Goal: Information Seeking & Learning: Learn about a topic

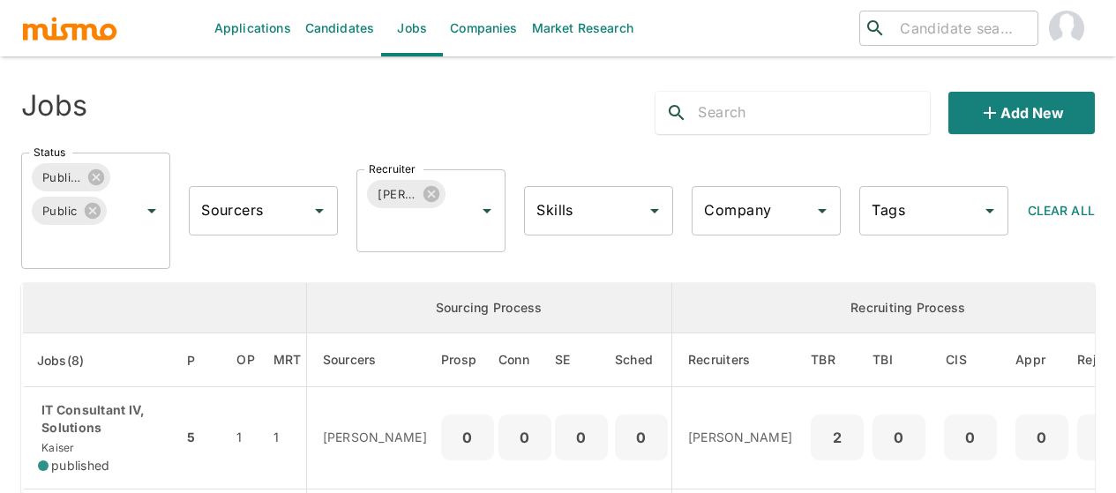
scroll to position [265, 0]
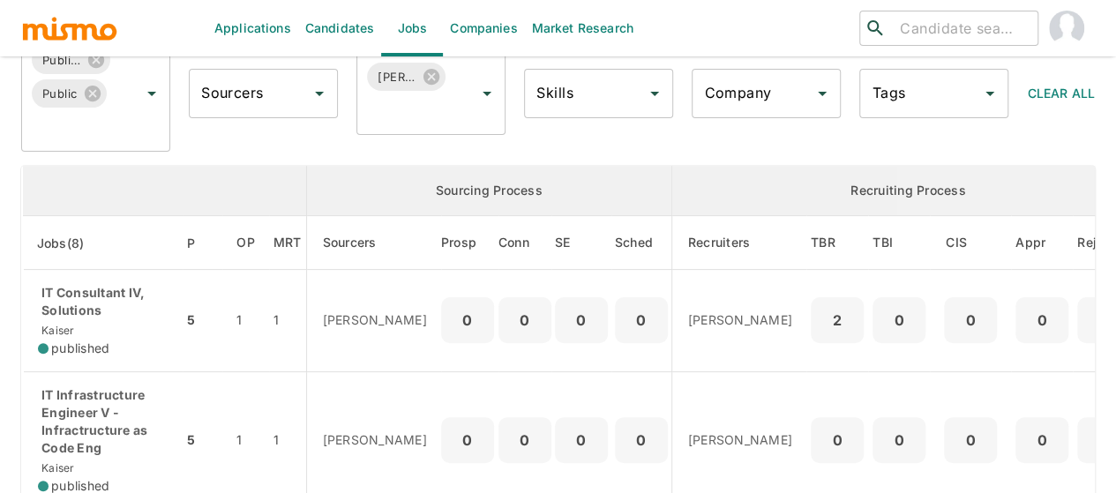
scroll to position [79, 0]
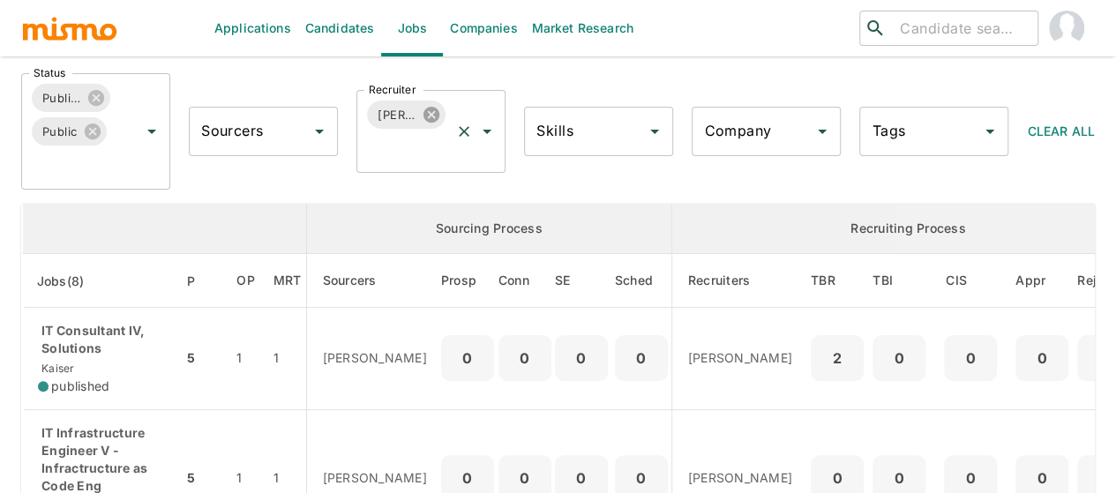
click at [432, 119] on icon at bounding box center [431, 115] width 16 height 16
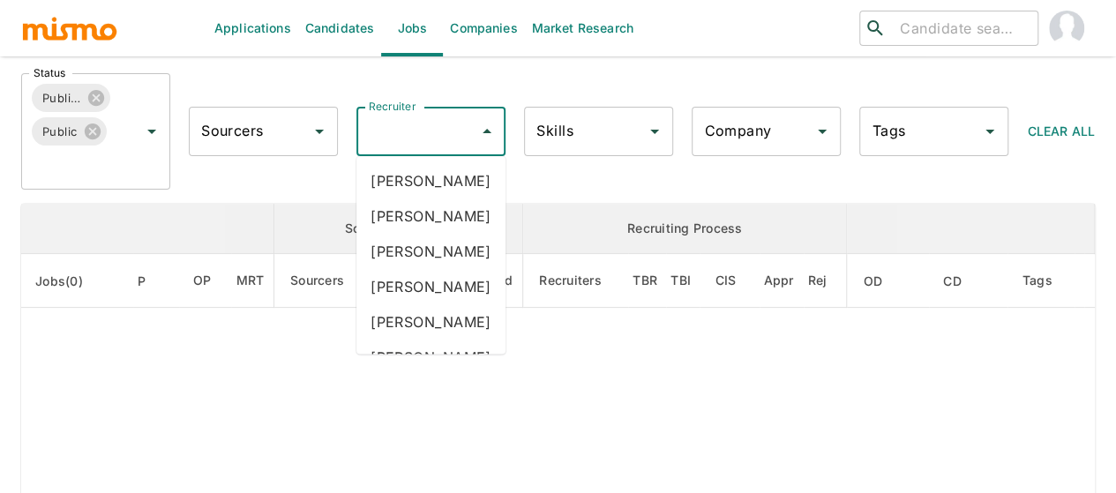
click at [413, 122] on div "Recruiter Recruiter" at bounding box center [430, 131] width 149 height 49
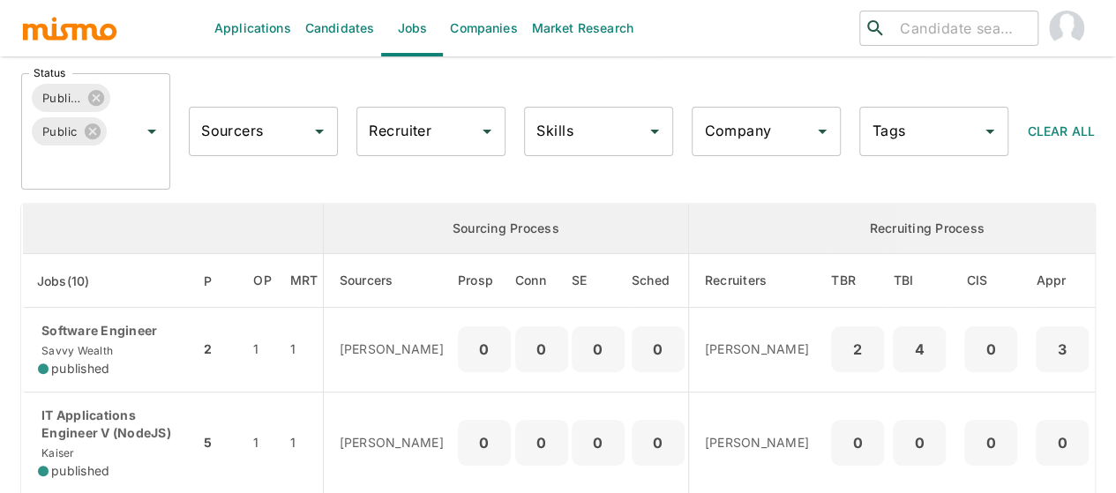
click at [413, 122] on input "Recruiter" at bounding box center [417, 132] width 107 height 34
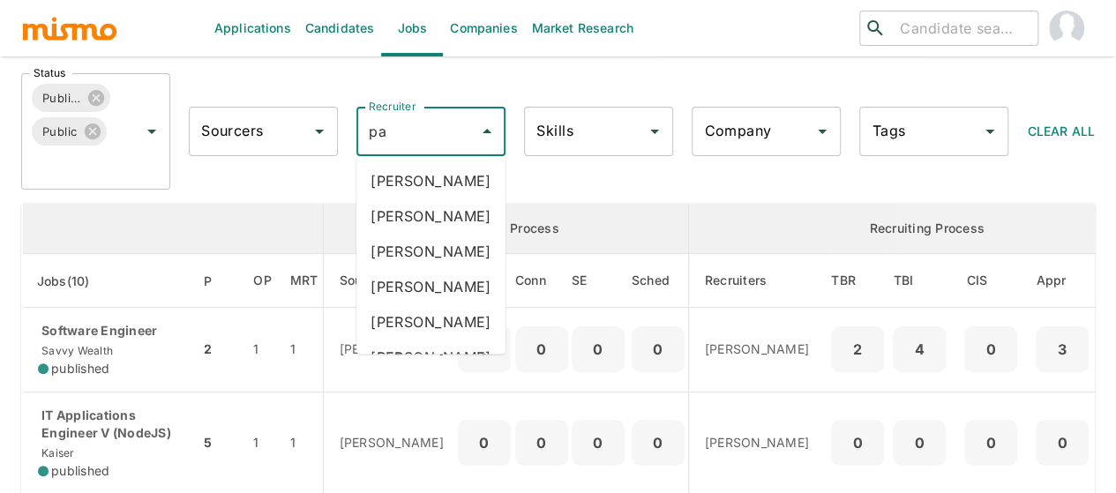
type input "pao"
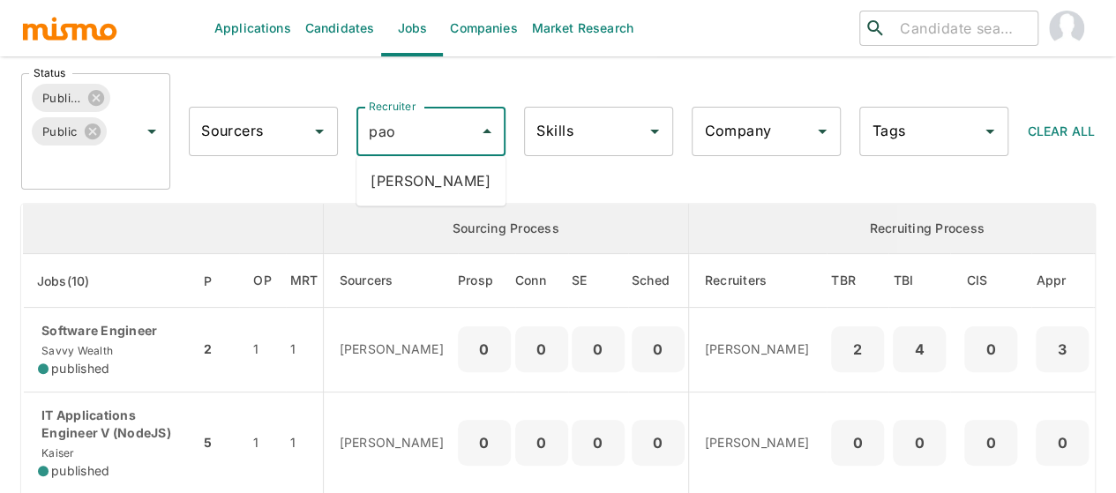
click at [413, 186] on li "Paola Pacheco" at bounding box center [430, 180] width 149 height 35
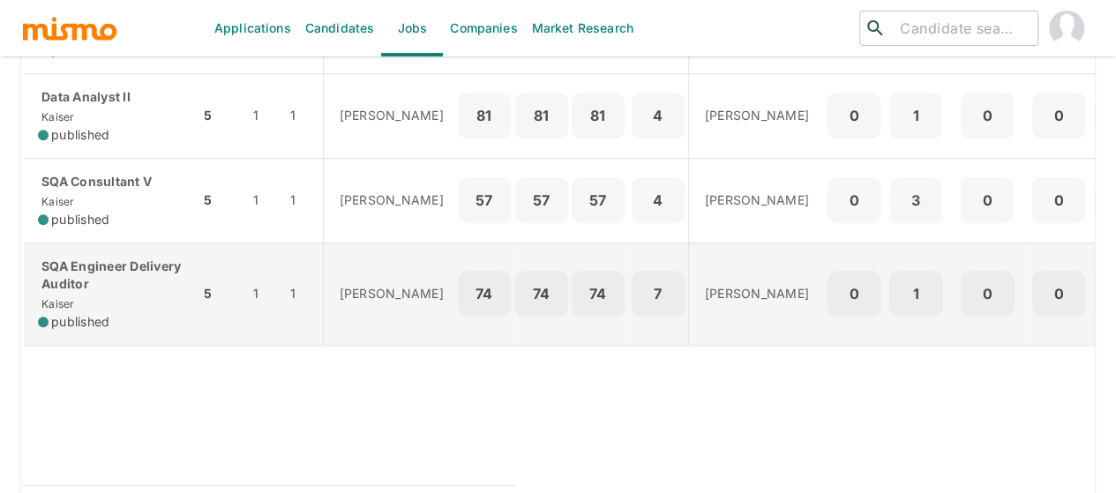
scroll to position [713, 0]
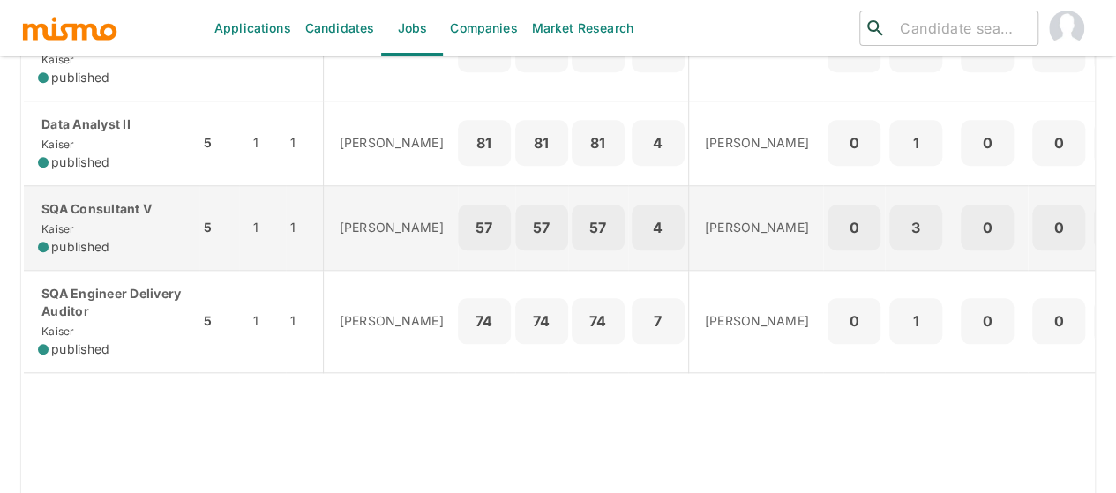
click at [146, 263] on td "SQA Consultant V Kaiser published" at bounding box center [111, 227] width 177 height 85
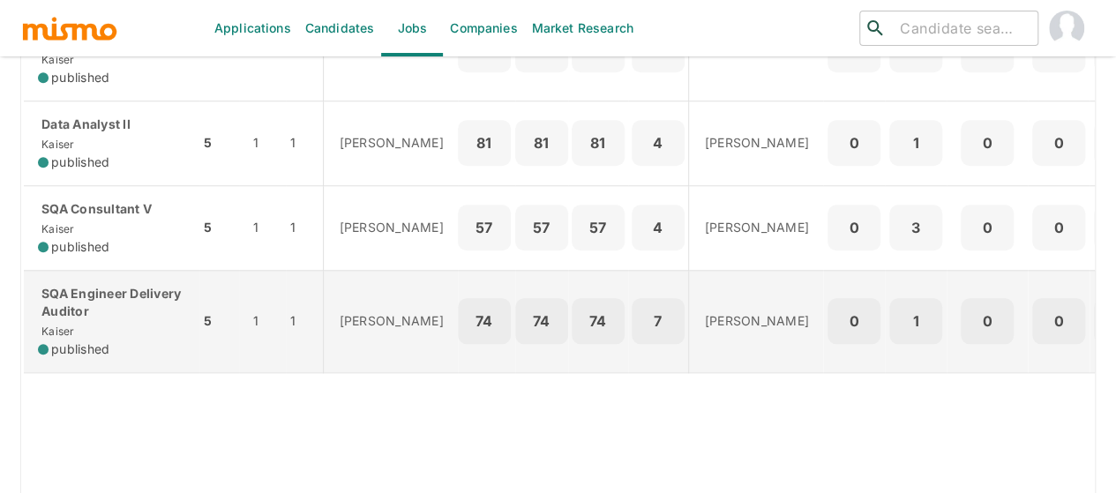
click at [86, 318] on div "SQA Engineer Delivery Auditor Kaiser published" at bounding box center [111, 321] width 147 height 73
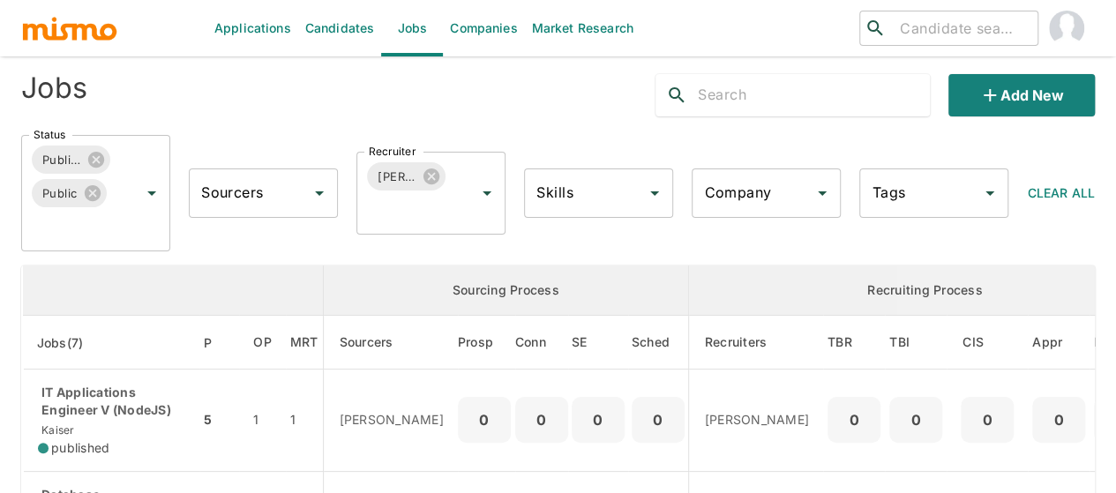
scroll to position [7, 0]
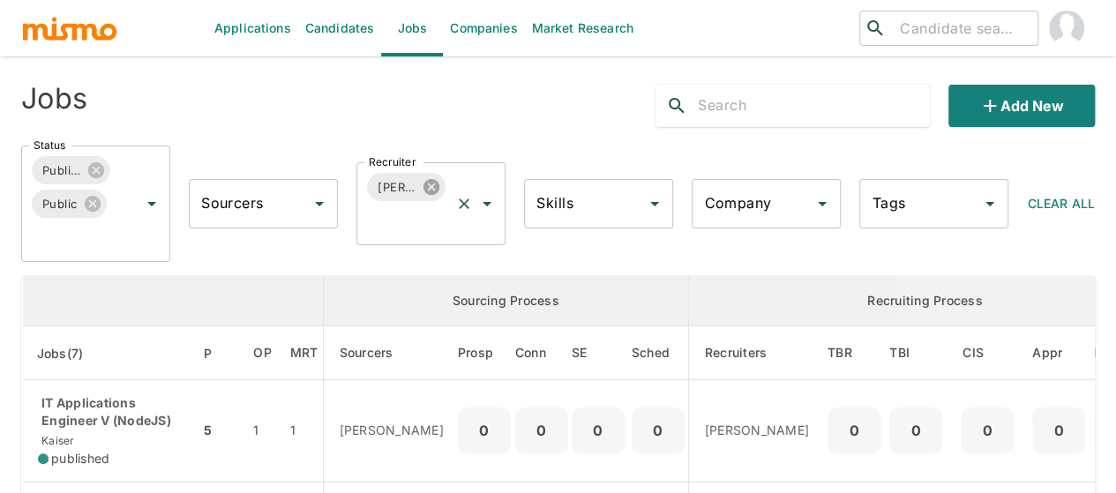
click at [431, 186] on icon at bounding box center [431, 186] width 19 height 19
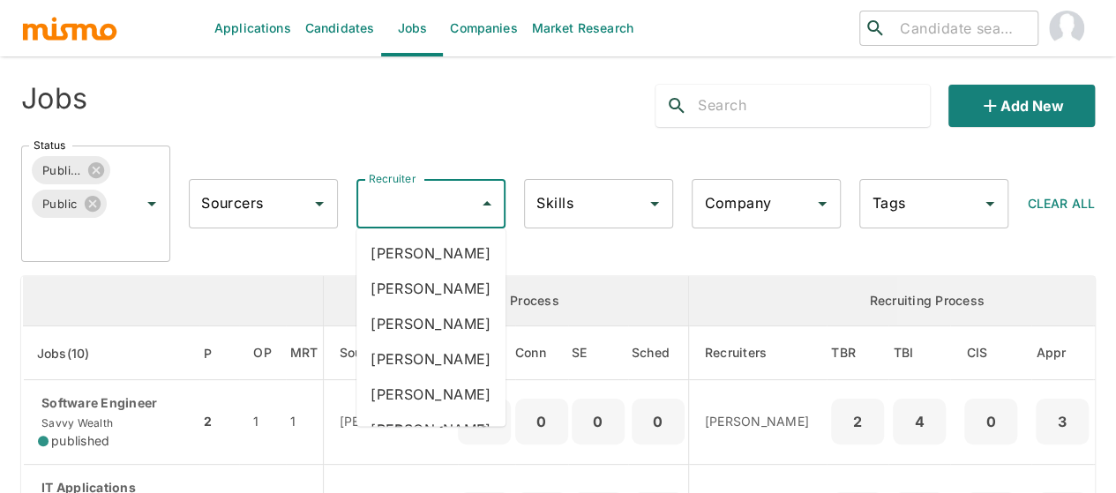
click at [398, 207] on input "Recruiter" at bounding box center [417, 204] width 107 height 34
type input "mai"
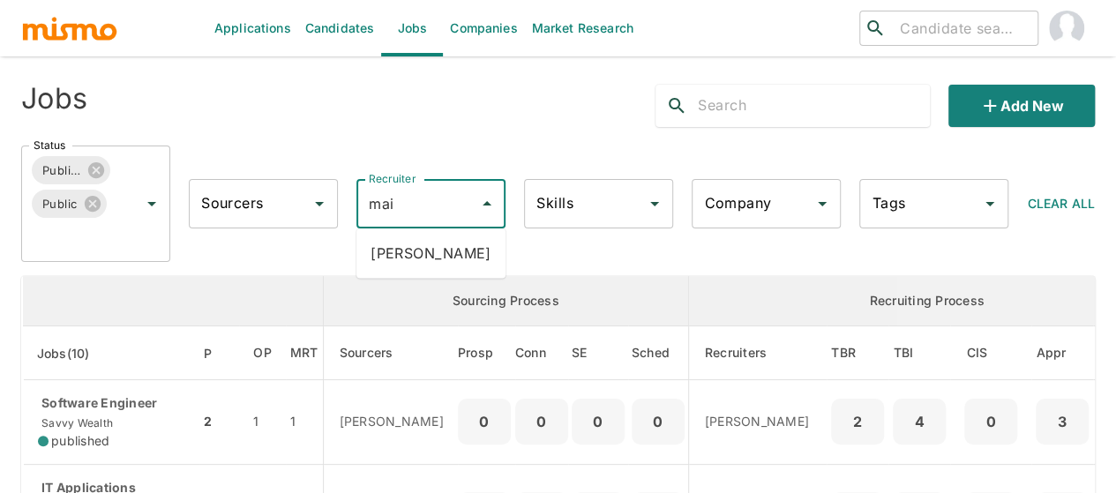
click at [427, 248] on li "Maia Reyes" at bounding box center [430, 253] width 149 height 35
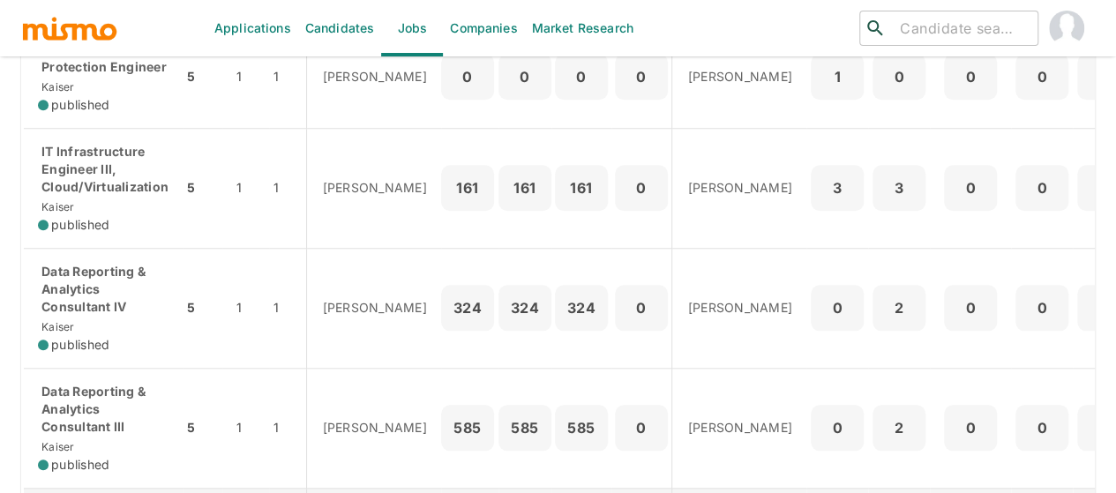
scroll to position [625, 0]
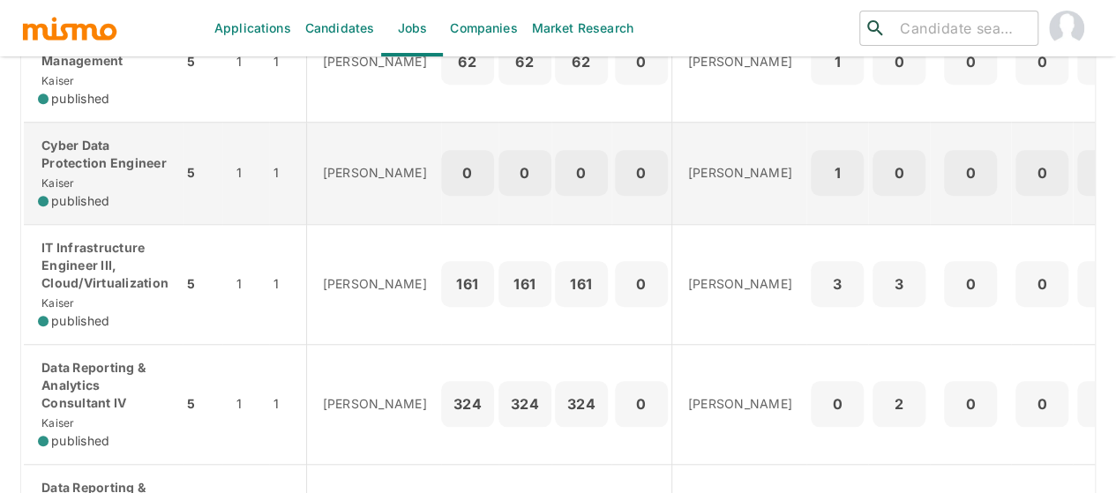
click at [125, 153] on p "Cyber Data Protection Engineer" at bounding box center [103, 154] width 131 height 35
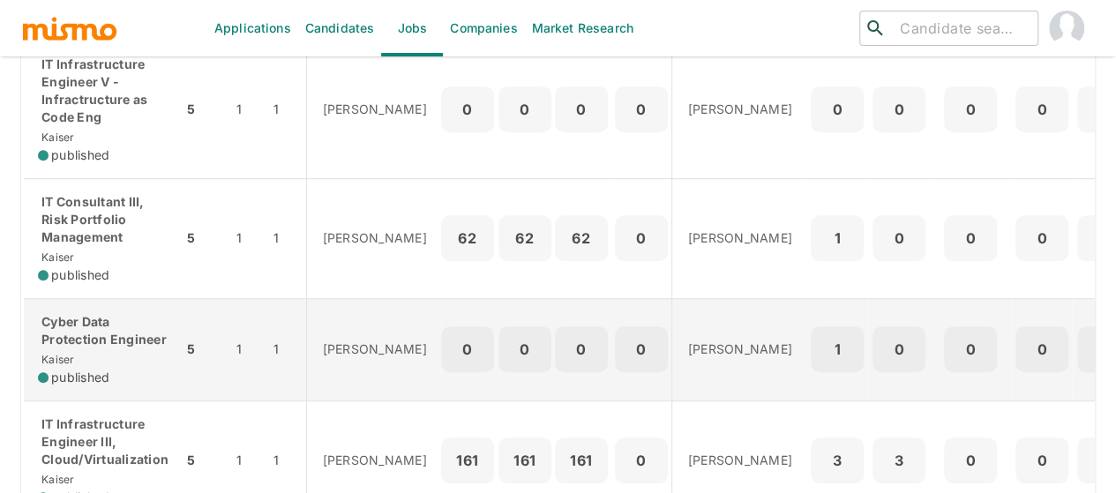
scroll to position [536, 0]
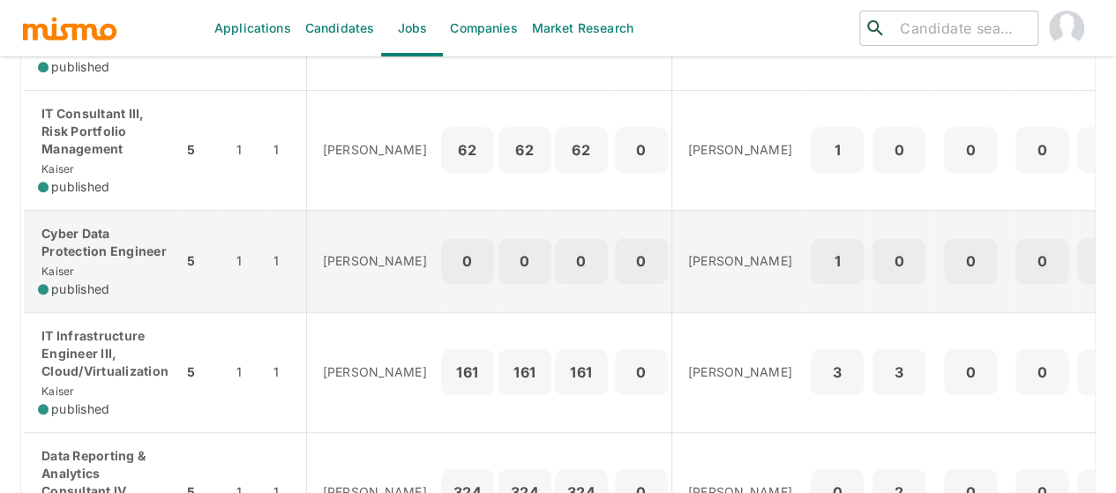
click at [104, 354] on p "IT Infrastructure Engineer III, Cloud/Virtualization" at bounding box center [103, 353] width 131 height 53
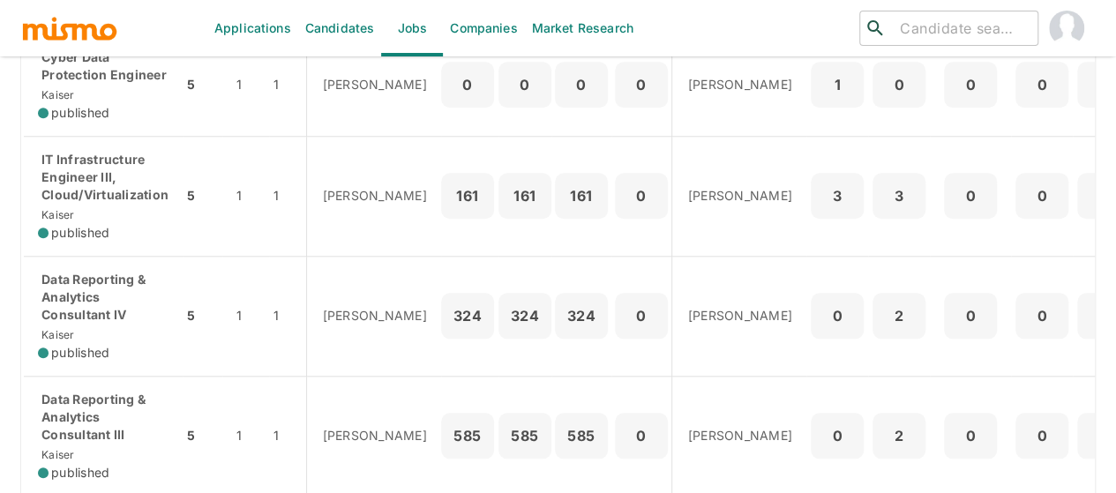
scroll to position [801, 0]
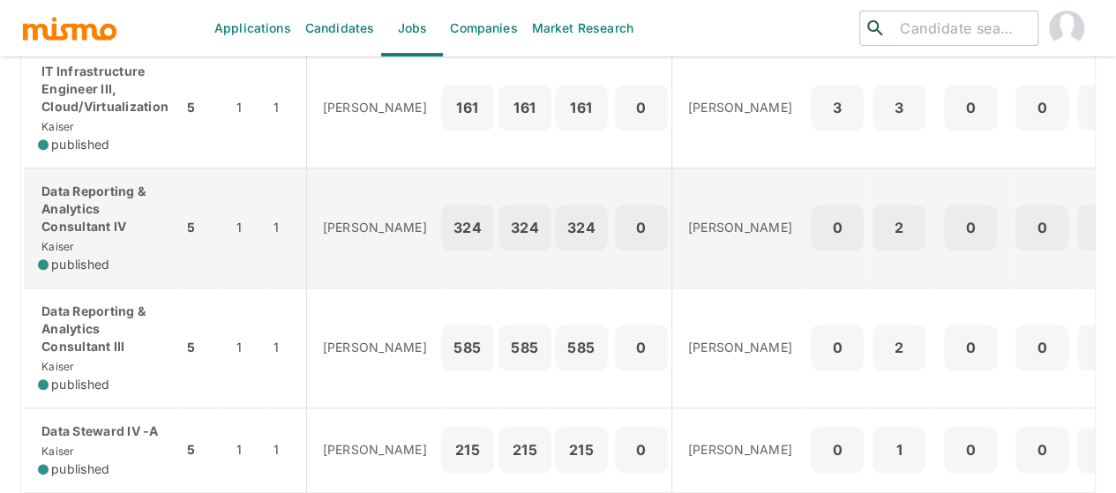
click at [95, 216] on p "Data Reporting & Analytics Consultant IV" at bounding box center [103, 209] width 131 height 53
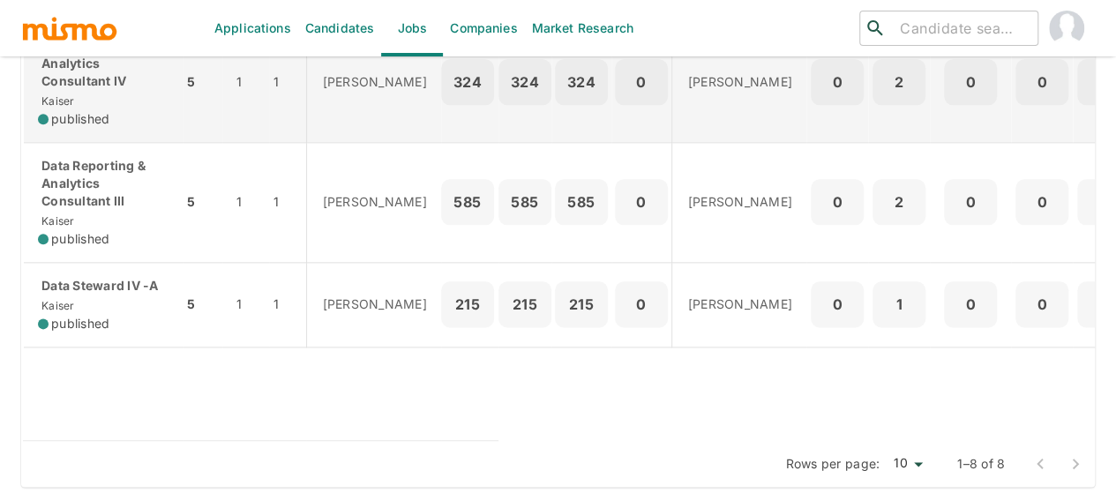
scroll to position [962, 0]
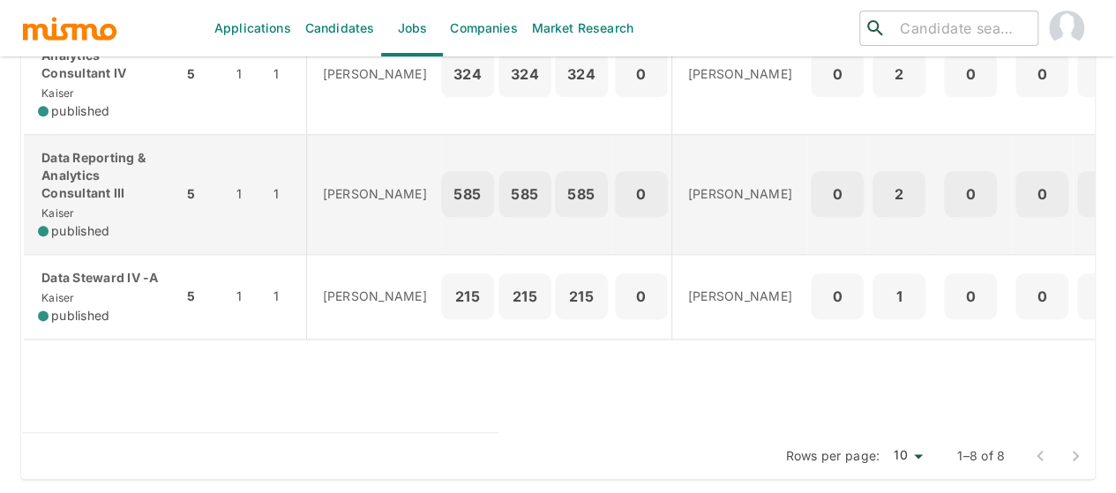
click at [92, 169] on p "Data Reporting & Analytics Consultant III" at bounding box center [103, 175] width 131 height 53
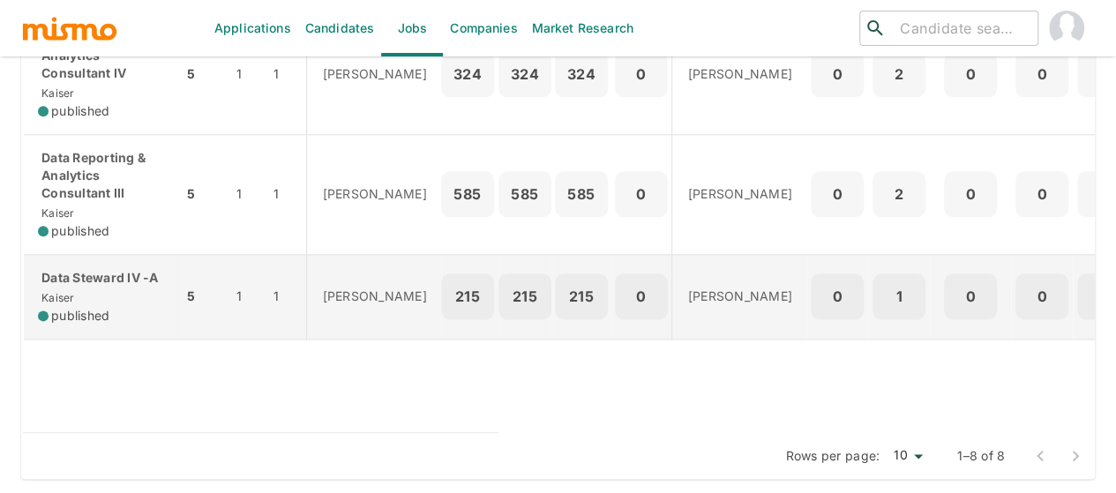
click at [97, 277] on div "Data Steward IV -A Kaiser published" at bounding box center [103, 297] width 131 height 56
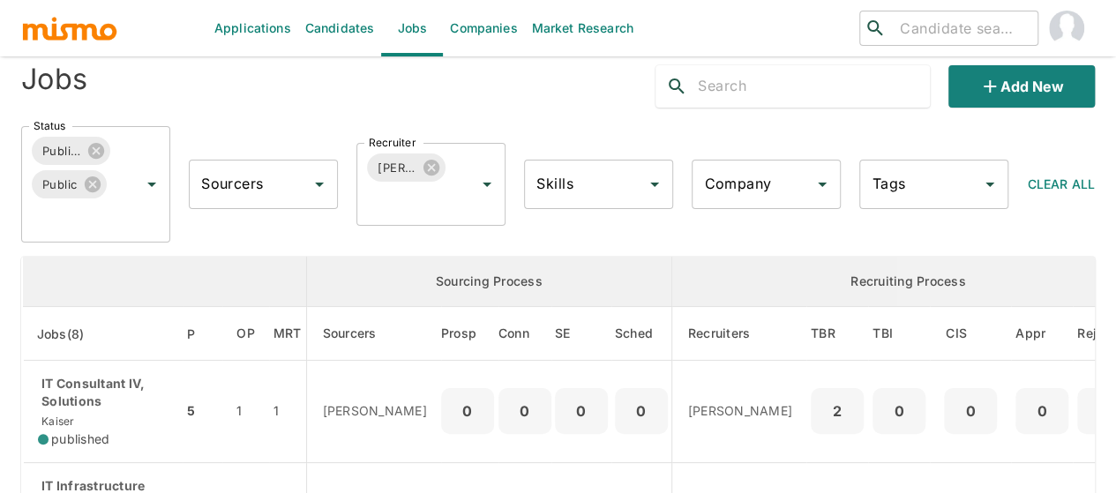
scroll to position [0, 0]
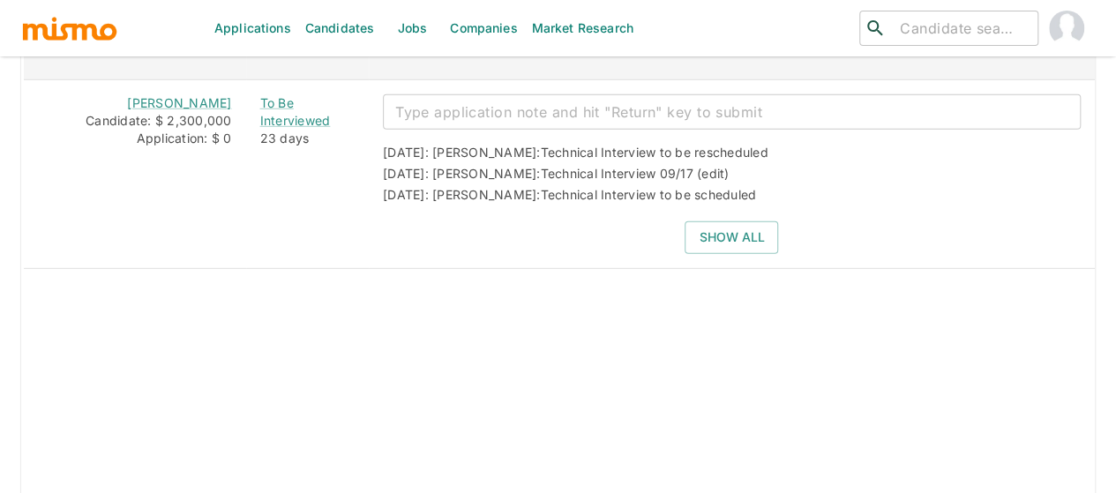
scroll to position [2680, 0]
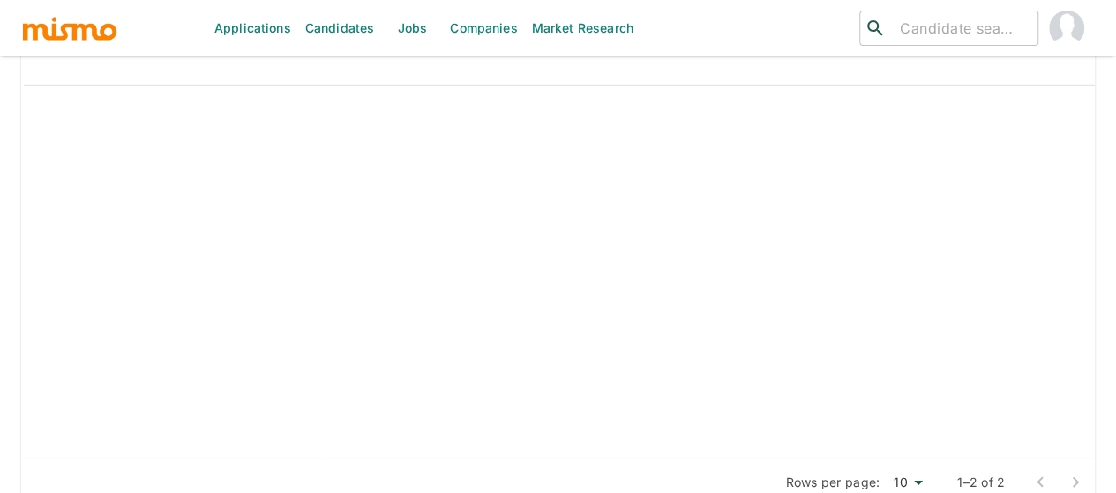
scroll to position [2558, 0]
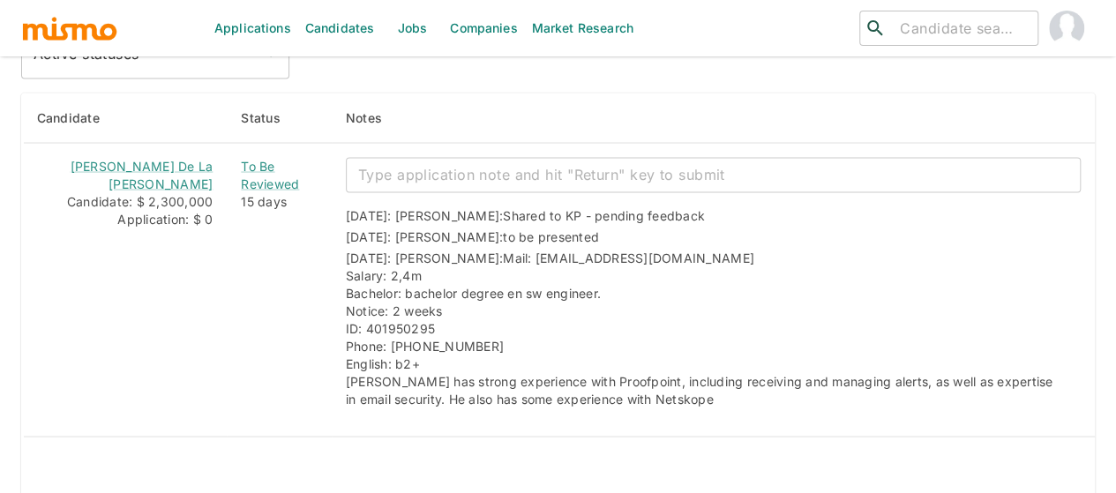
scroll to position [1500, 0]
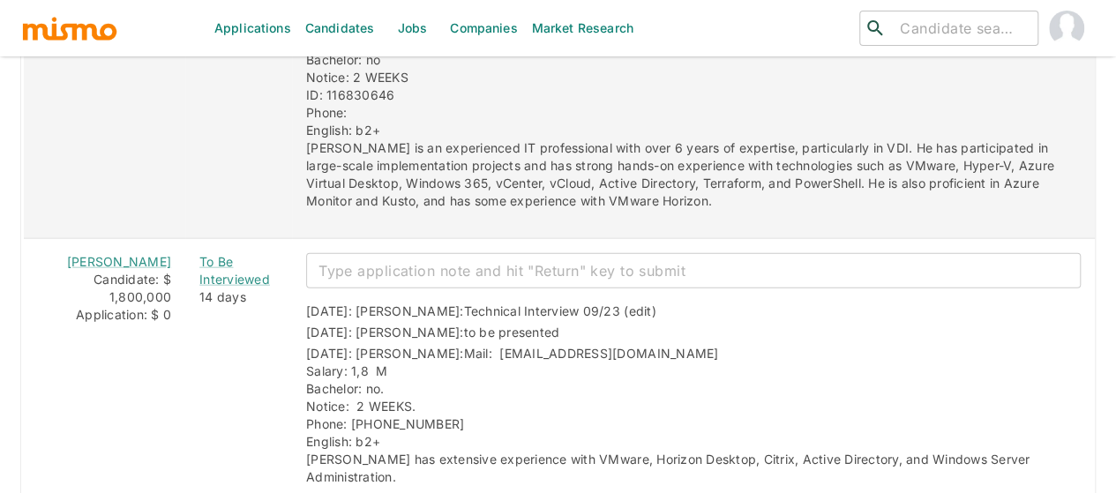
scroll to position [2047, 0]
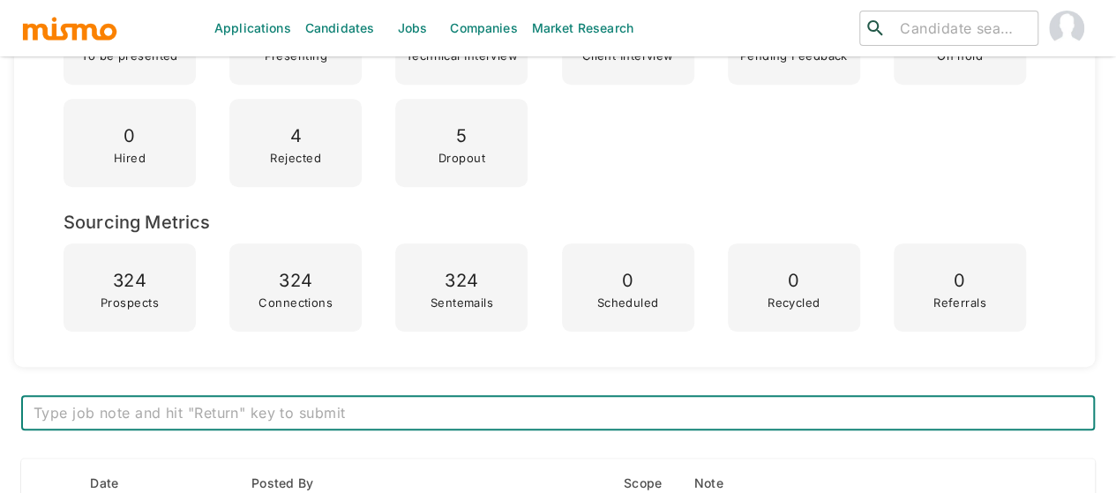
scroll to position [529, 0]
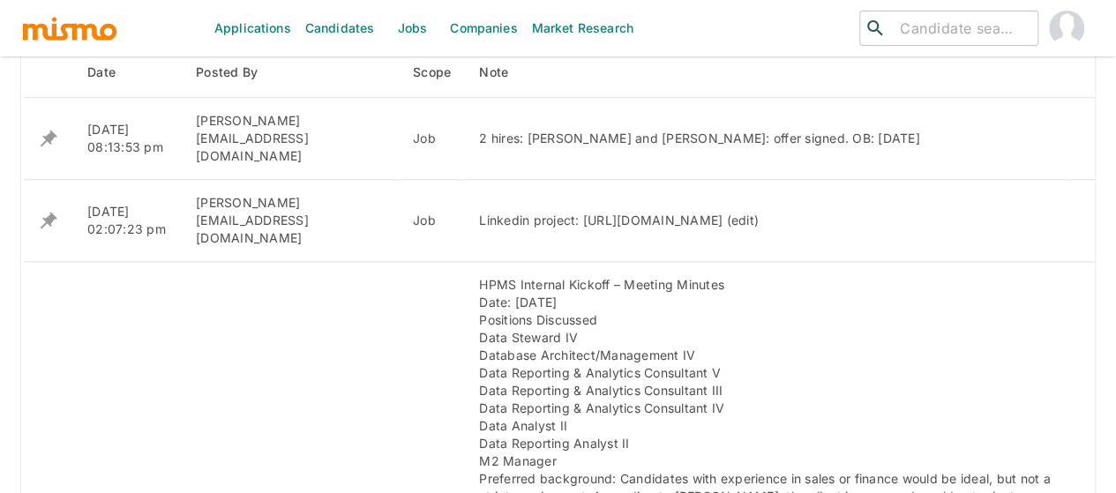
scroll to position [706, 0]
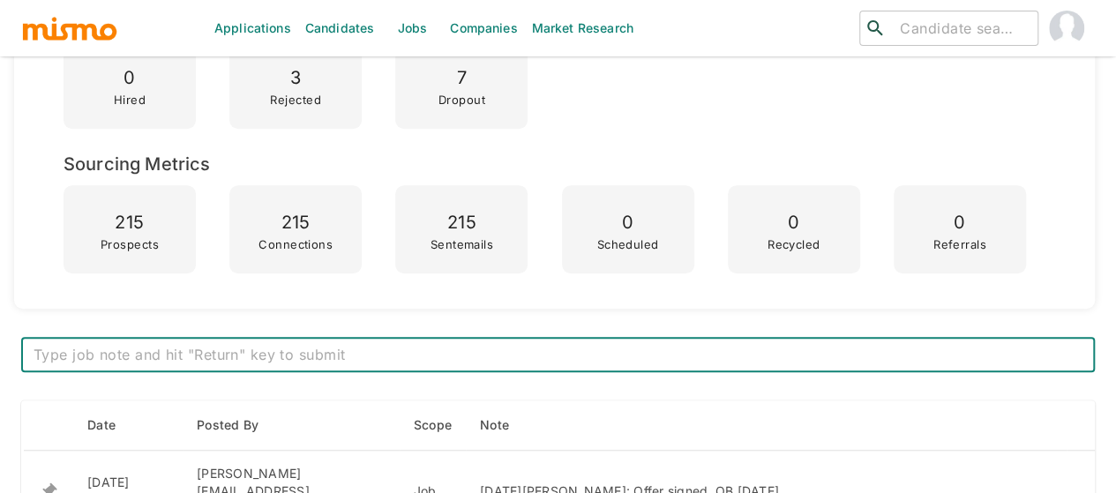
scroll to position [529, 0]
